Goal: Transaction & Acquisition: Subscribe to service/newsletter

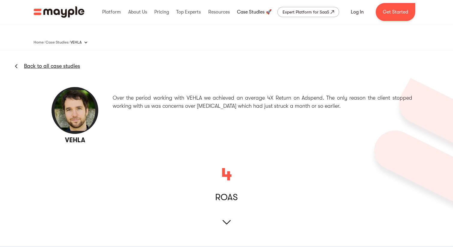
click at [253, 12] on link at bounding box center [254, 11] width 38 height 19
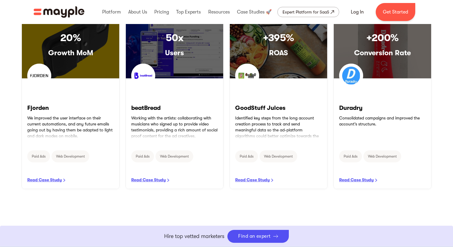
scroll to position [297, 0]
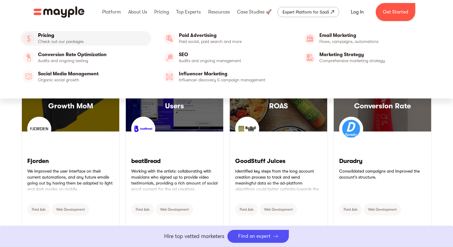
click at [49, 36] on link "Pricing" at bounding box center [85, 38] width 131 height 14
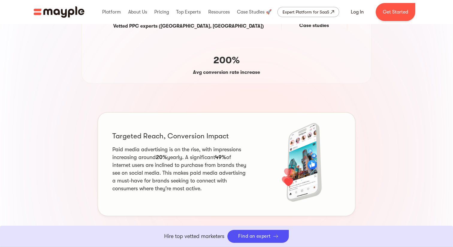
scroll to position [298, 0]
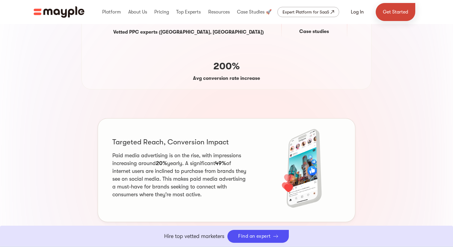
click at [393, 13] on link "Get Started" at bounding box center [396, 12] width 40 height 18
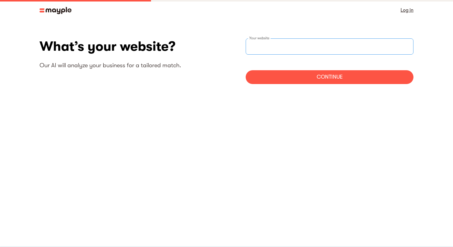
click at [314, 48] on input "websiteStep" at bounding box center [330, 46] width 168 height 16
type input "https://elinoordesign.com"
click at [342, 75] on div "Continue" at bounding box center [330, 77] width 168 height 14
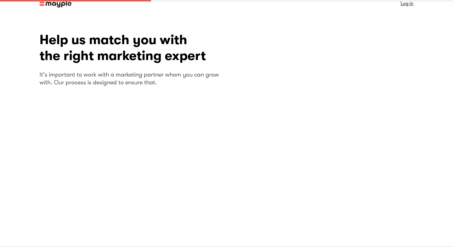
scroll to position [10, 0]
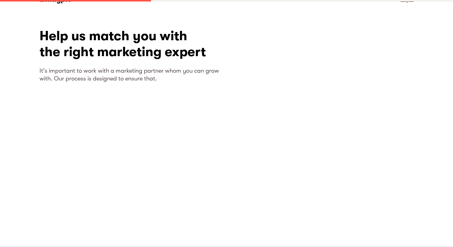
click at [421, 169] on section "What’s your website? Our AI will analyze your business for a tailored match. ht…" at bounding box center [226, 129] width 453 height 238
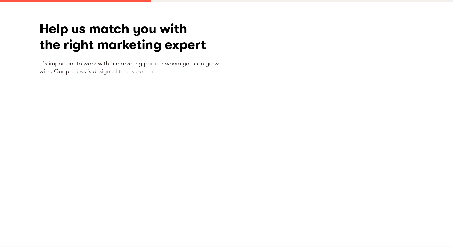
click at [333, 221] on div at bounding box center [319, 122] width 187 height 202
